Goal: Transaction & Acquisition: Subscribe to service/newsletter

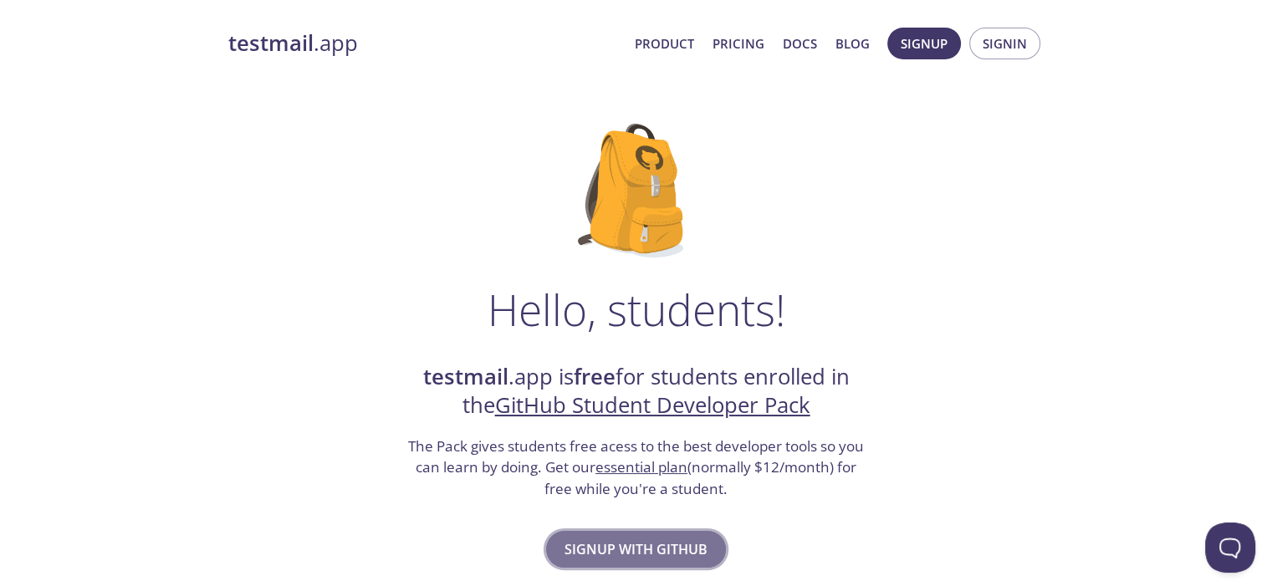
click at [638, 551] on span "Signup with GitHub" at bounding box center [636, 549] width 143 height 23
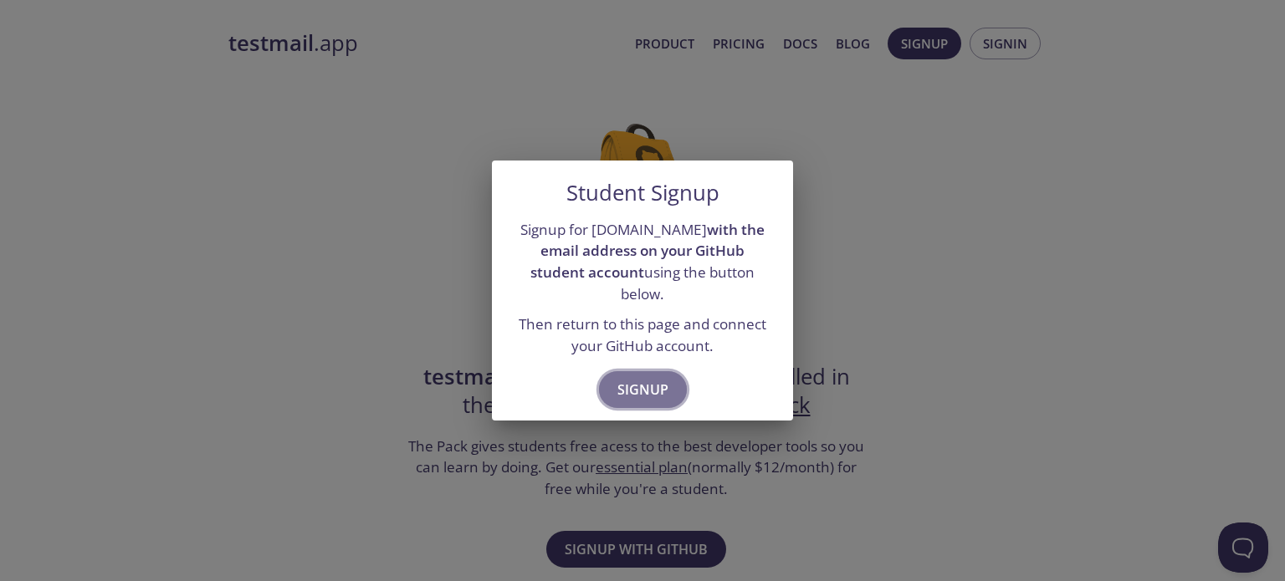
click at [639, 378] on span "Signup" at bounding box center [642, 389] width 51 height 23
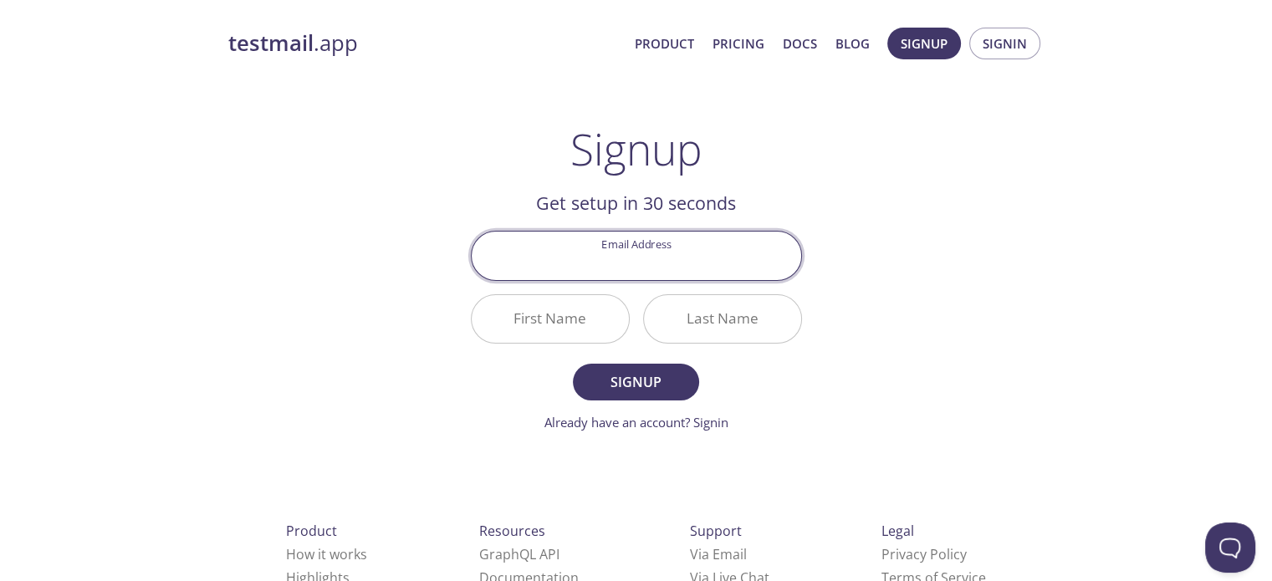
click at [638, 269] on input "Email Address" at bounding box center [637, 256] width 330 height 48
type input "[EMAIL_ADDRESS][DOMAIN_NAME]"
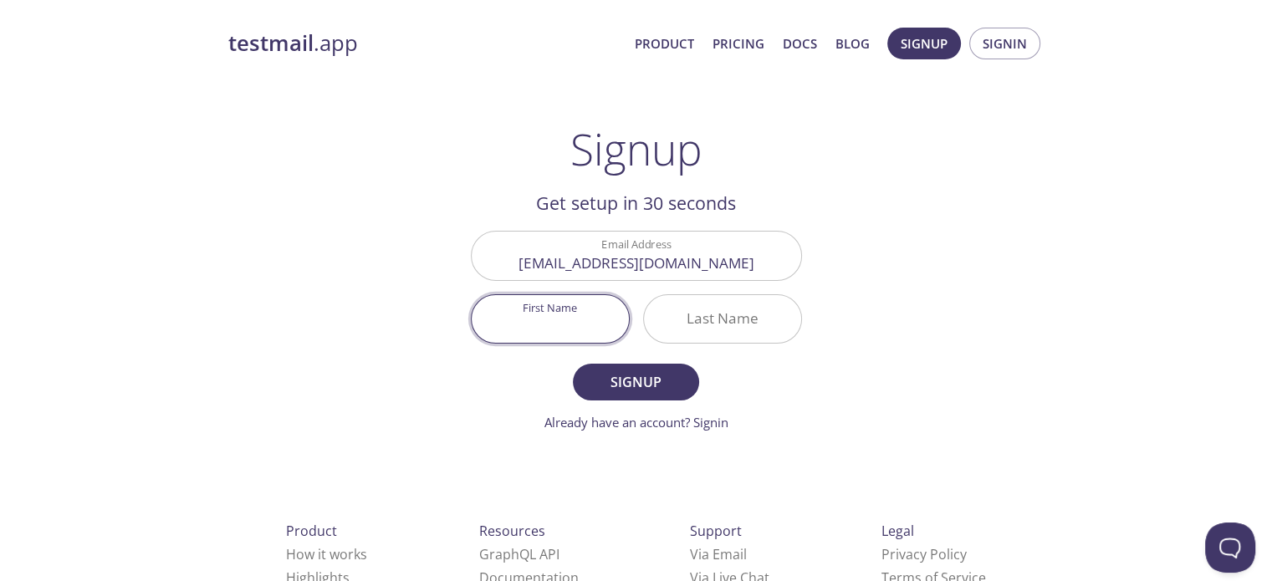
click at [597, 325] on input "First Name" at bounding box center [550, 319] width 157 height 48
type input "Sirine"
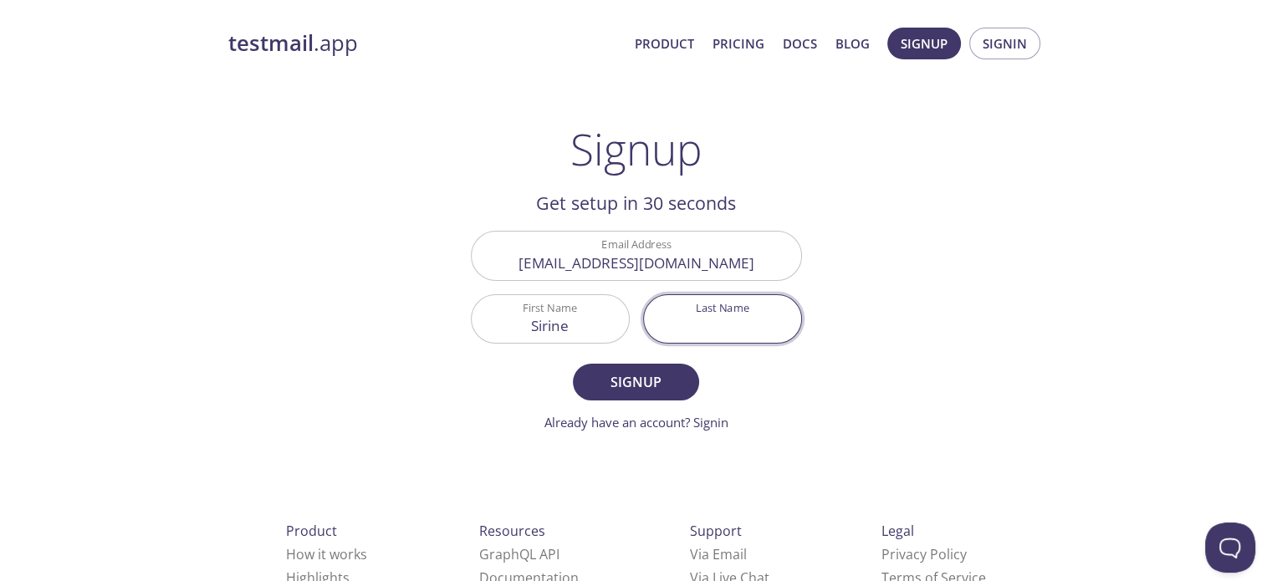
click at [687, 324] on input "Last Name" at bounding box center [722, 319] width 157 height 48
type input "ayadi"
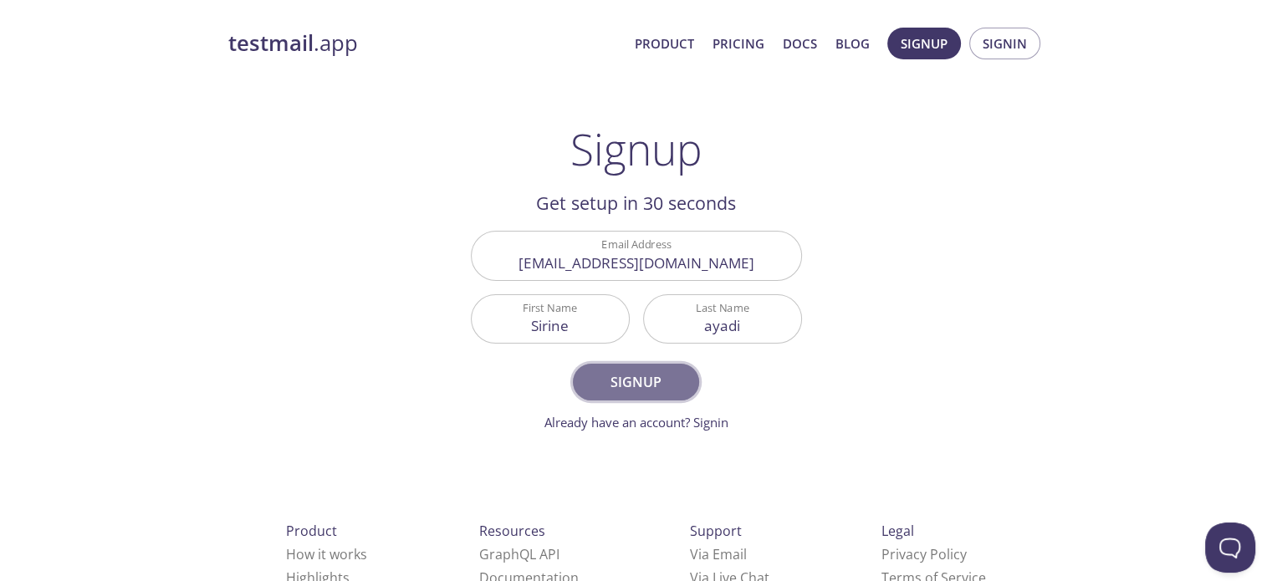
click at [643, 387] on span "Signup" at bounding box center [635, 382] width 89 height 23
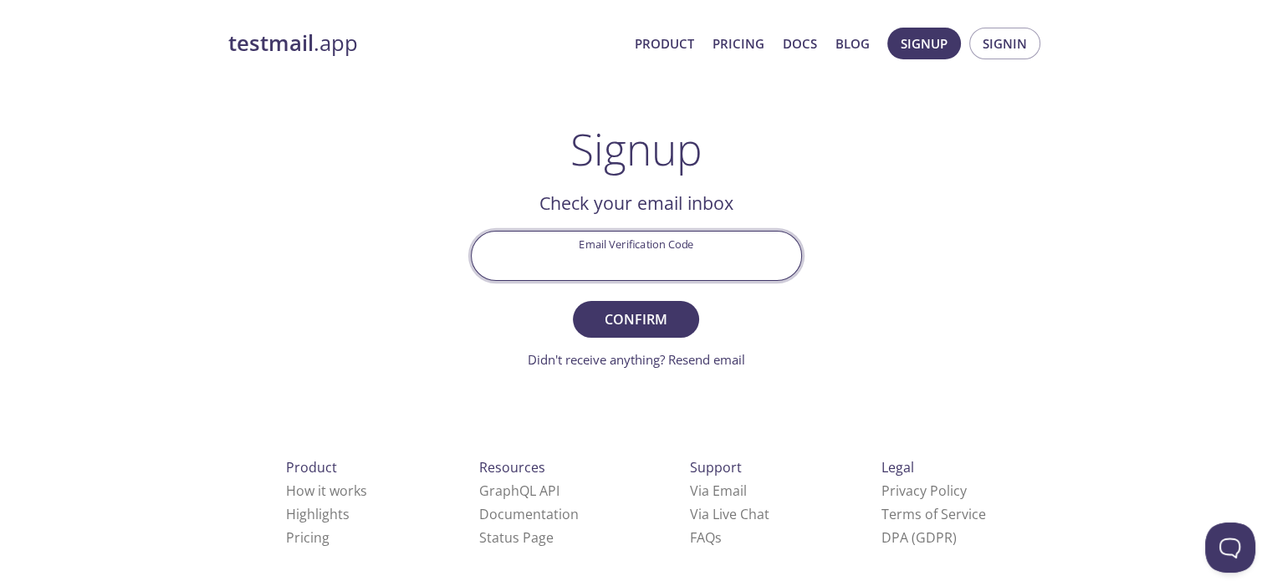
click at [625, 253] on input "Email Verification Code" at bounding box center [637, 256] width 330 height 48
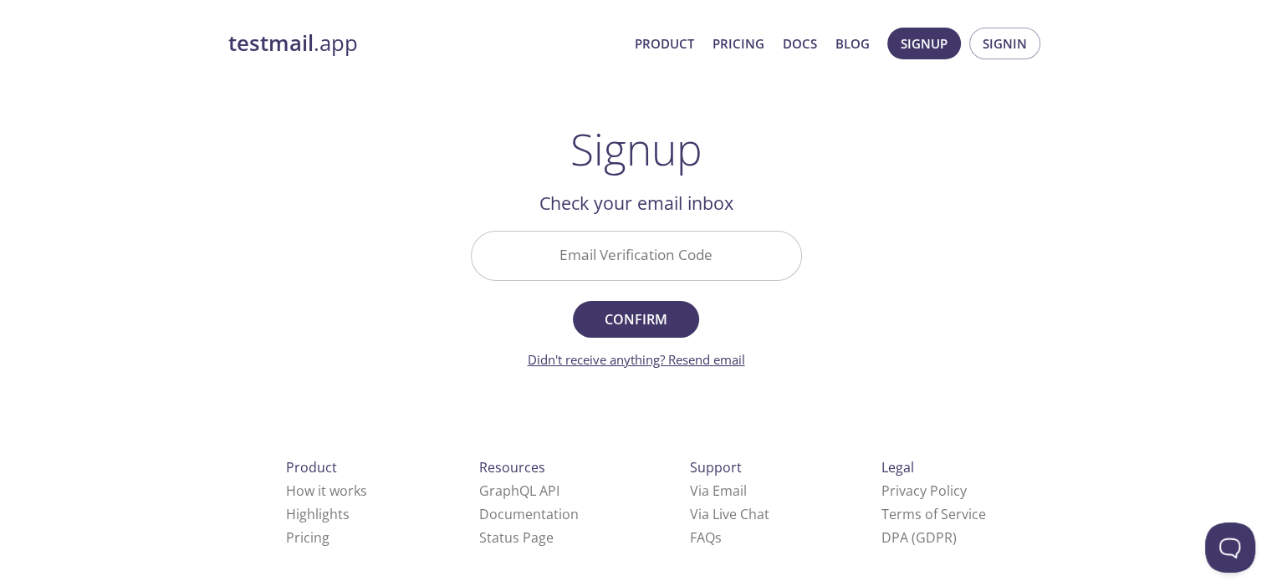
click at [566, 357] on link "Didn't receive anything? Resend email" at bounding box center [636, 359] width 217 height 17
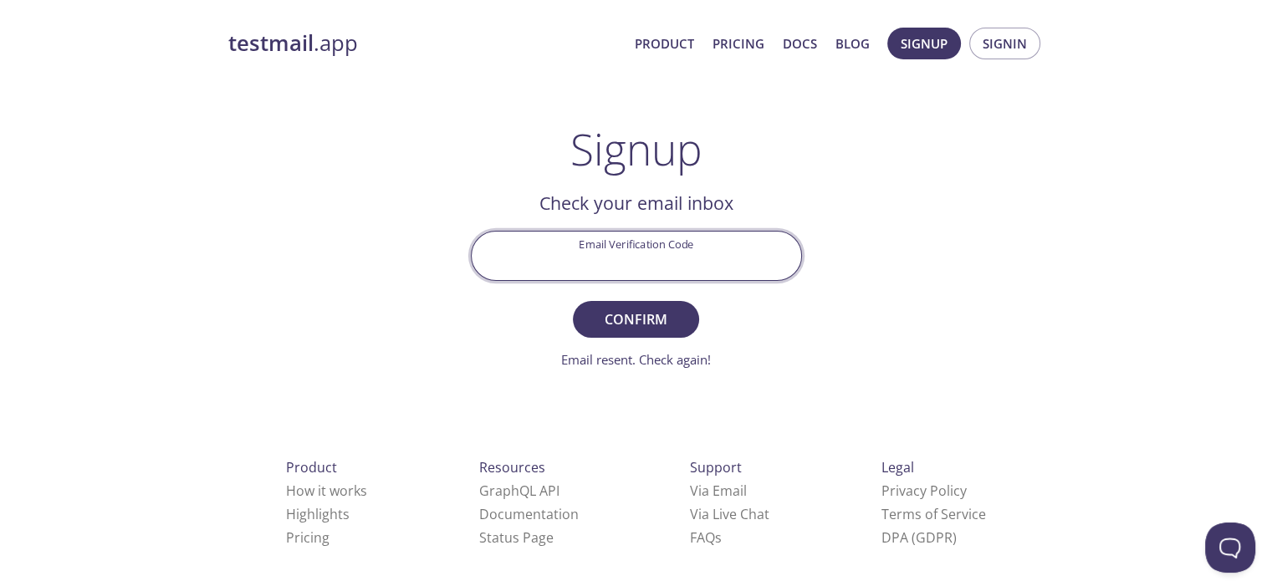
click at [595, 261] on input "Email Verification Code" at bounding box center [637, 256] width 330 height 48
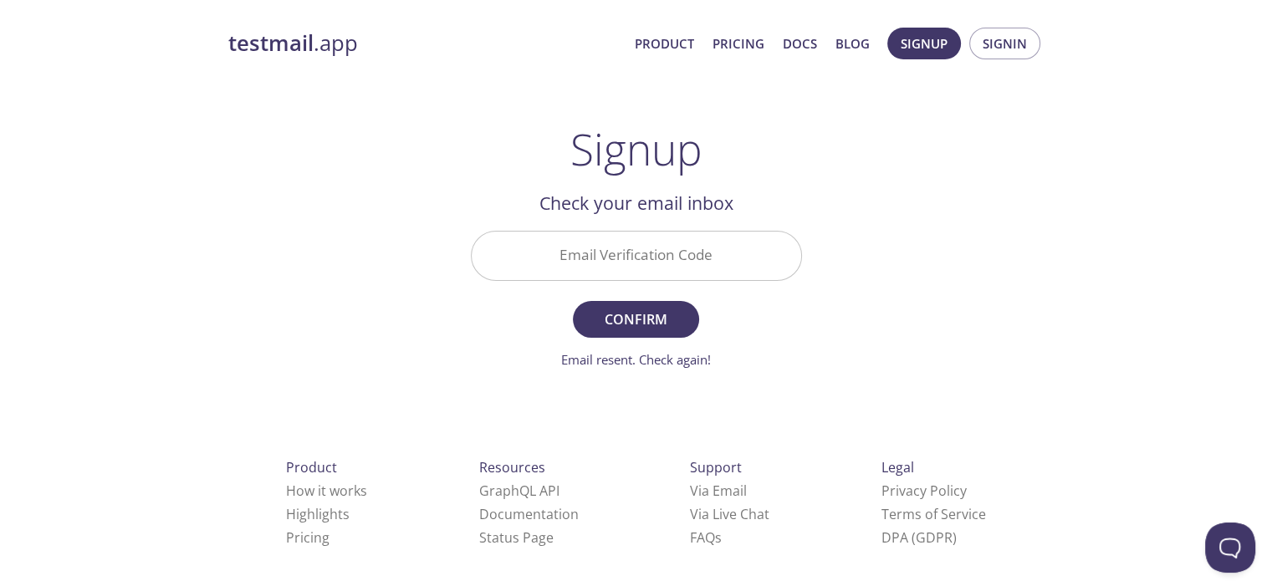
click at [473, 361] on div "Email resent. Check again!" at bounding box center [636, 360] width 331 height 18
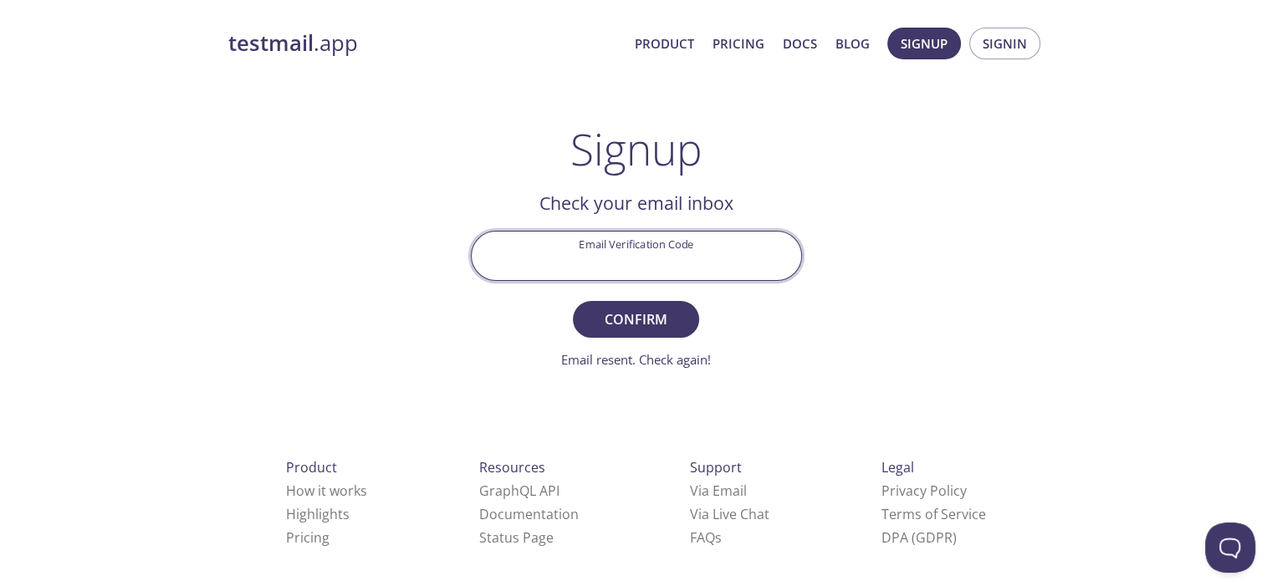
click at [561, 250] on input "Email Verification Code" at bounding box center [637, 256] width 330 height 48
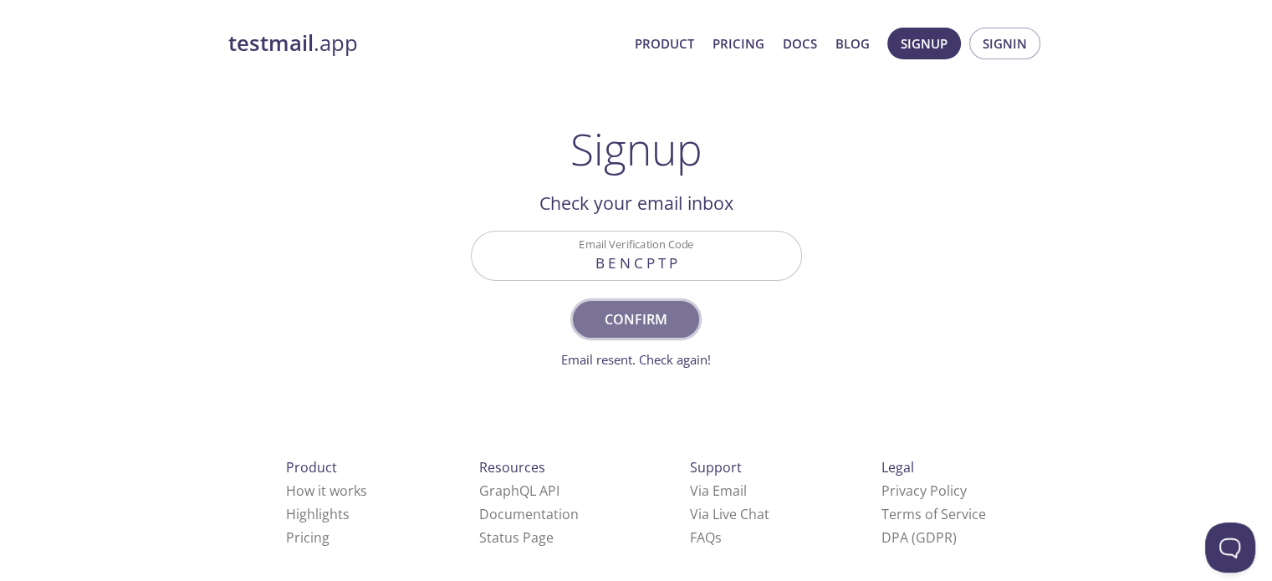
click at [621, 321] on span "Confirm" at bounding box center [635, 319] width 89 height 23
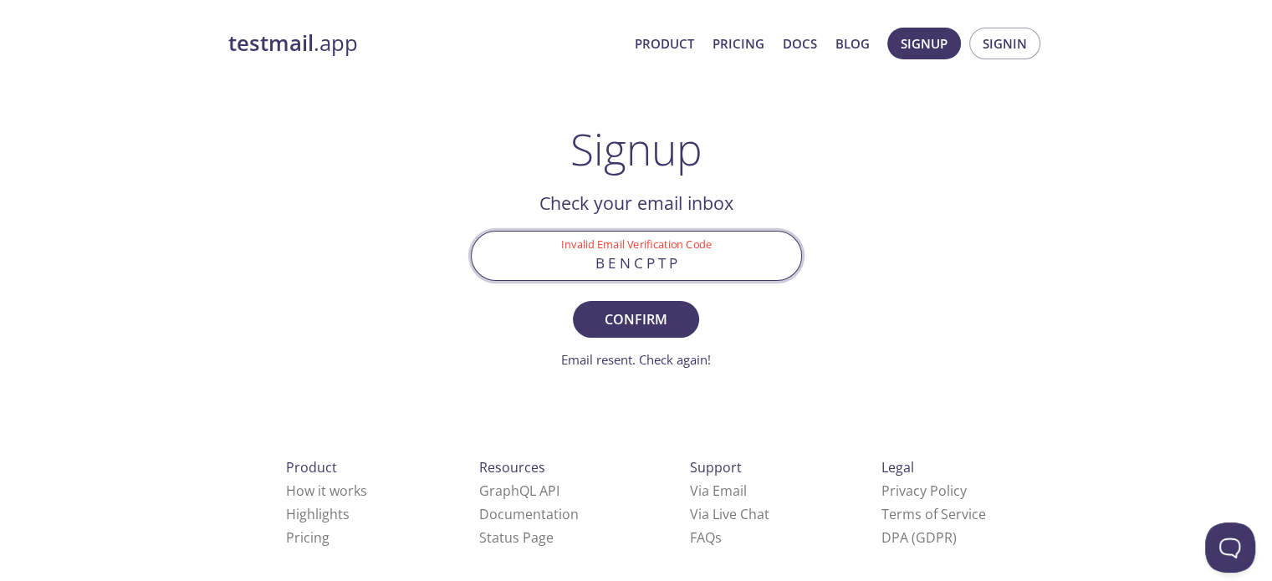
click at [639, 264] on input "B E N C P T P" at bounding box center [637, 256] width 330 height 48
click at [796, 302] on form "Invalid Email Verification Code B E N C P T P Confirm Email resent. Check again!" at bounding box center [636, 300] width 331 height 138
click at [639, 264] on input "B E N C P T P" at bounding box center [637, 256] width 330 height 48
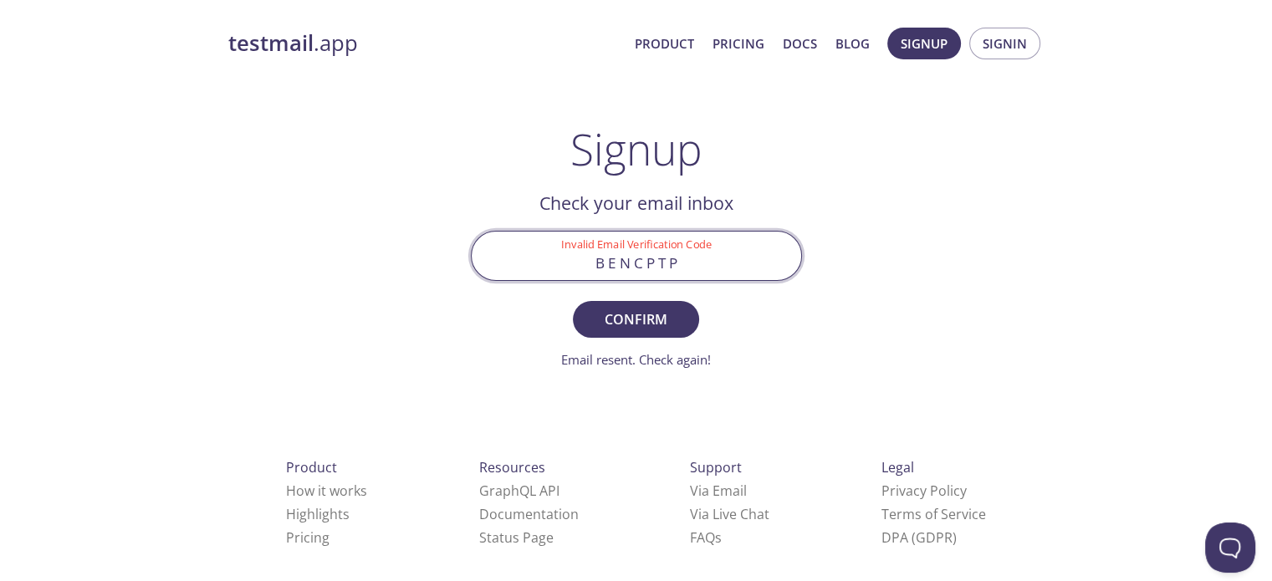
paste input "ENCPT"
type input "BENCPTP"
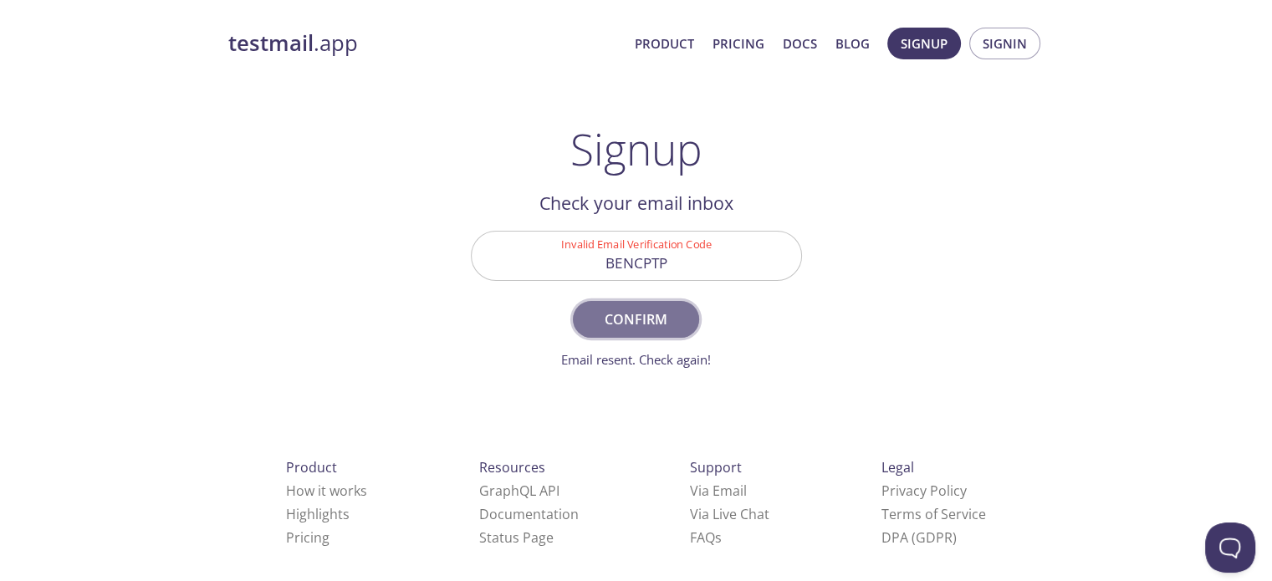
click at [636, 309] on span "Confirm" at bounding box center [635, 319] width 89 height 23
